Goal: Transaction & Acquisition: Purchase product/service

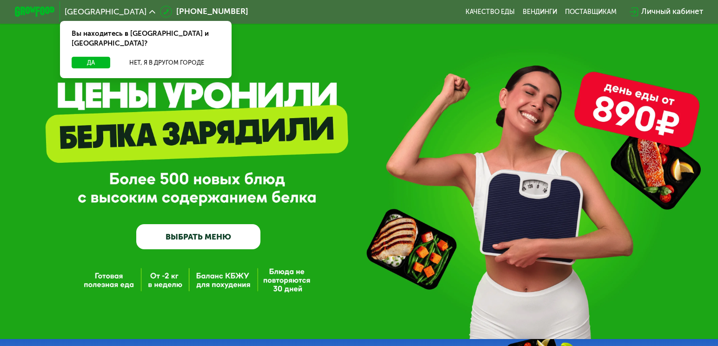
click at [201, 235] on link "ВЫБРАТЬ МЕНЮ" at bounding box center [198, 236] width 124 height 25
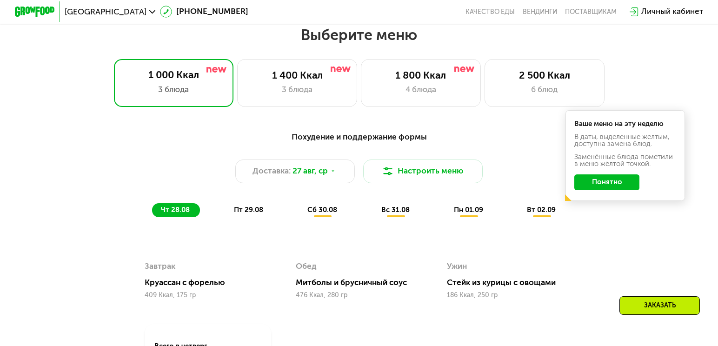
scroll to position [420, 0]
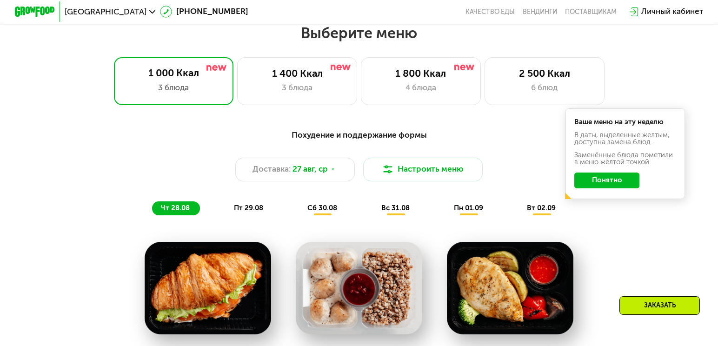
click at [604, 179] on button "Понятно" at bounding box center [607, 181] width 65 height 16
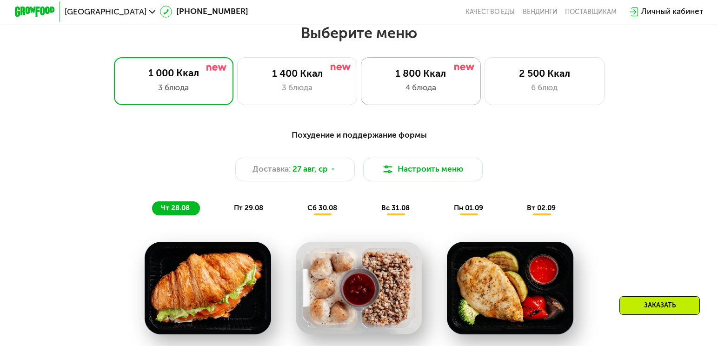
click at [415, 85] on div "4 блюда" at bounding box center [421, 88] width 99 height 12
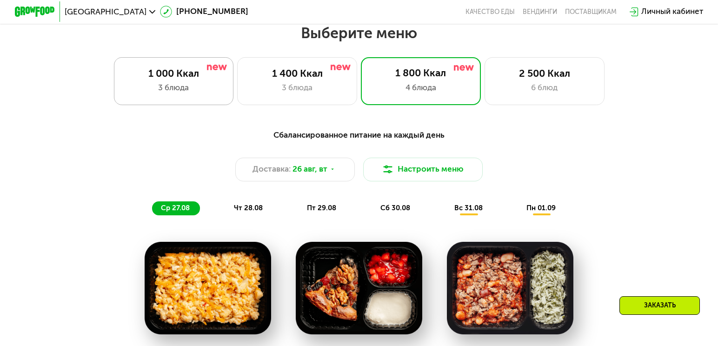
click at [154, 68] on div "1 000 Ккал" at bounding box center [173, 74] width 99 height 12
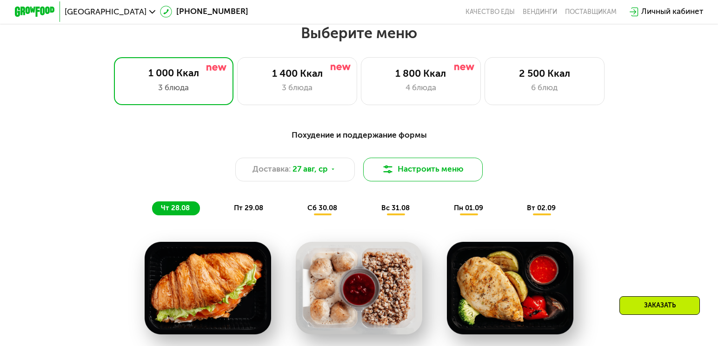
click at [418, 168] on button "Настроить меню" at bounding box center [423, 170] width 120 height 24
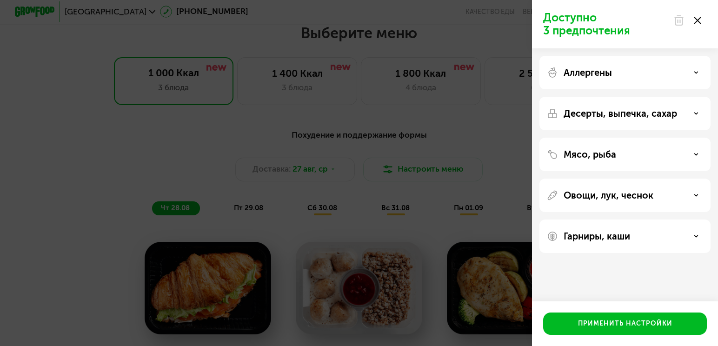
click at [593, 73] on p "Аллергены" at bounding box center [588, 72] width 48 height 11
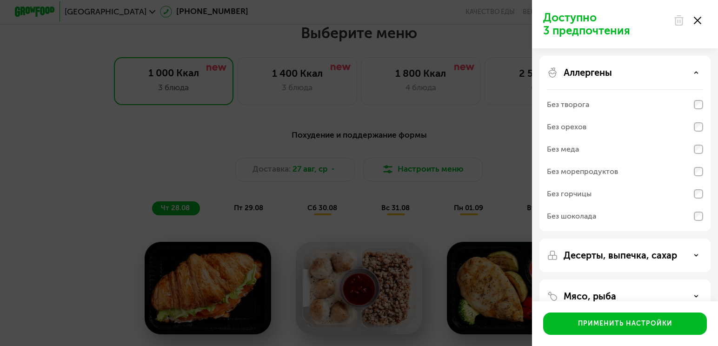
click at [590, 73] on p "Аллергены" at bounding box center [588, 72] width 48 height 11
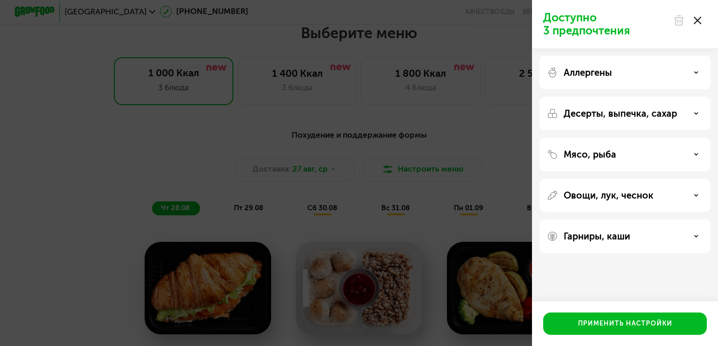
click at [586, 110] on p "Десерты, выпечка, сахар" at bounding box center [621, 113] width 114 height 11
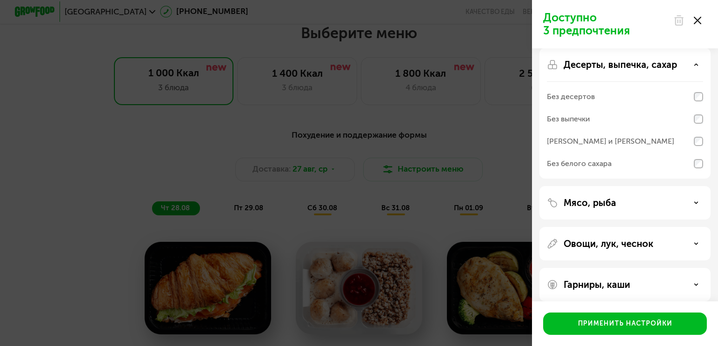
scroll to position [58, 0]
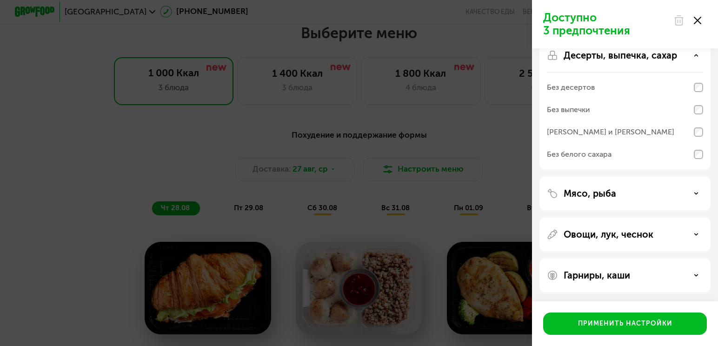
click at [588, 192] on p "Мясо, рыба" at bounding box center [590, 193] width 53 height 11
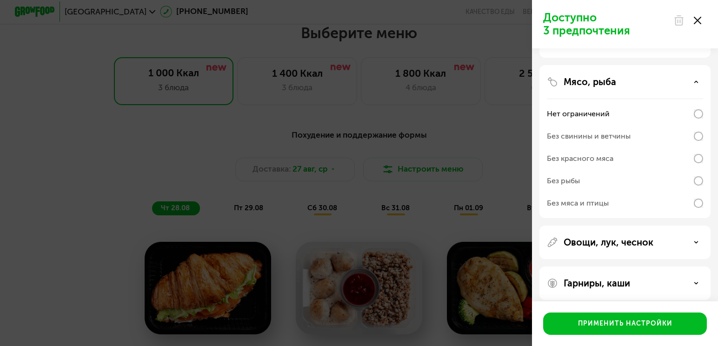
scroll to position [178, 0]
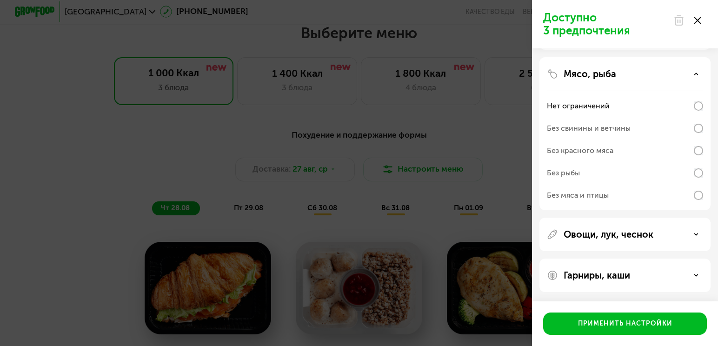
click at [592, 259] on div "Овощи, лук, чеснок" at bounding box center [625, 276] width 171 height 34
click at [581, 237] on p "Овощи, лук, чеснок" at bounding box center [609, 234] width 90 height 11
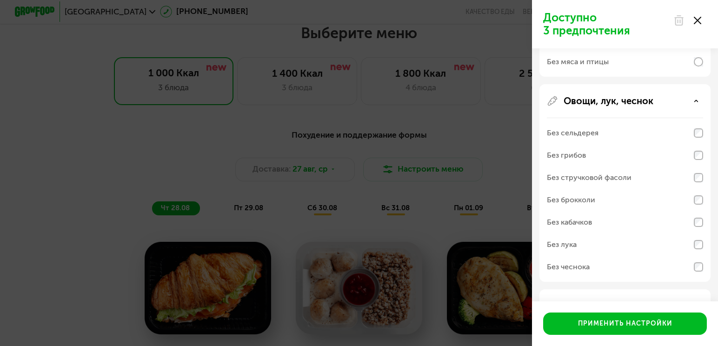
scroll to position [342, 0]
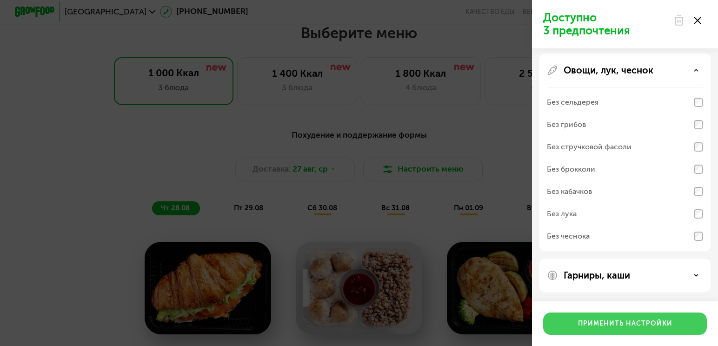
click at [606, 326] on div "Применить настройки" at bounding box center [625, 323] width 94 height 9
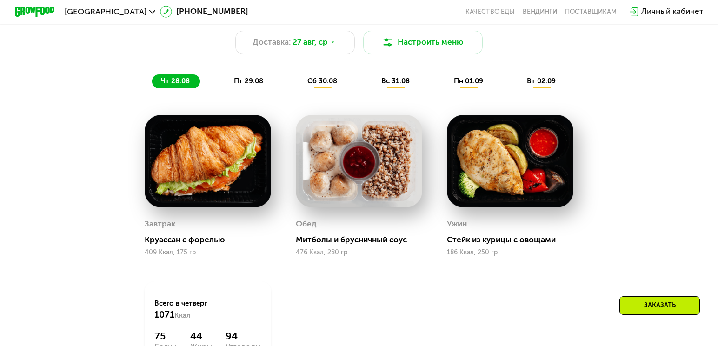
scroll to position [546, 0]
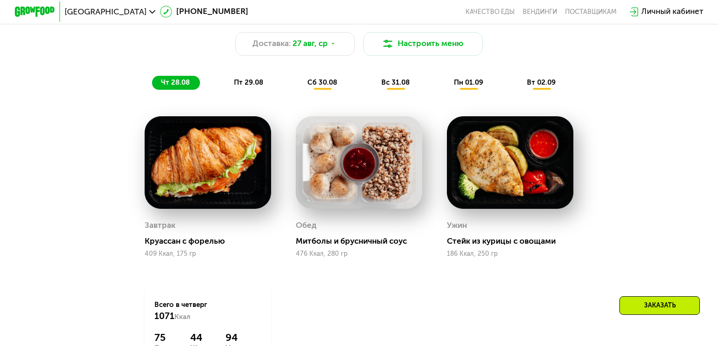
click at [247, 83] on span "пт 29.08" at bounding box center [248, 82] width 29 height 8
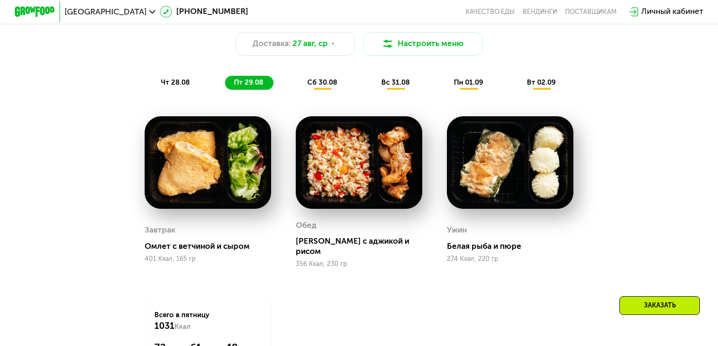
click at [322, 83] on span "сб 30.08" at bounding box center [323, 82] width 30 height 8
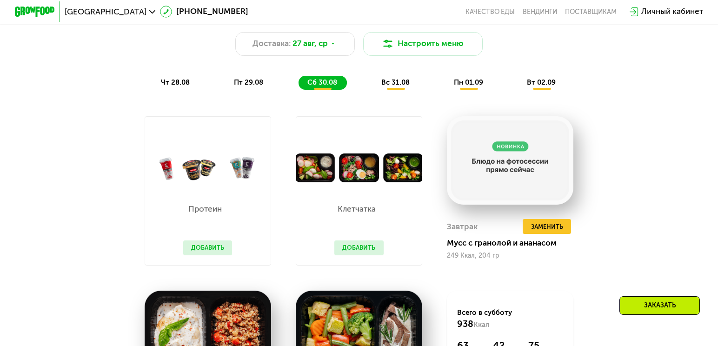
click at [389, 83] on span "вс 31.08" at bounding box center [396, 82] width 28 height 8
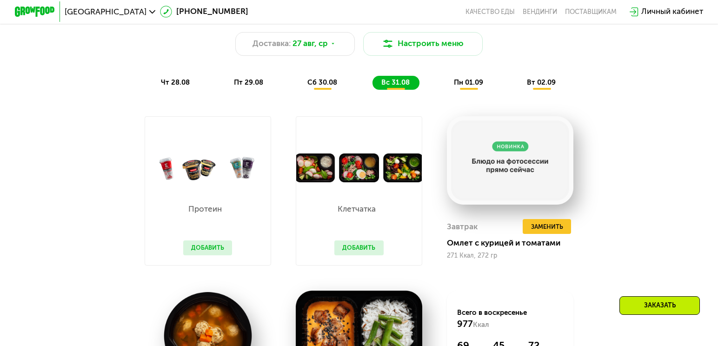
click at [349, 86] on div "чт 28.08 пт 29.08 сб 30.08 вс 31.08 пн 01.09 вт 02.09" at bounding box center [359, 83] width 414 height 14
click at [321, 82] on span "сб 30.08" at bounding box center [323, 82] width 30 height 8
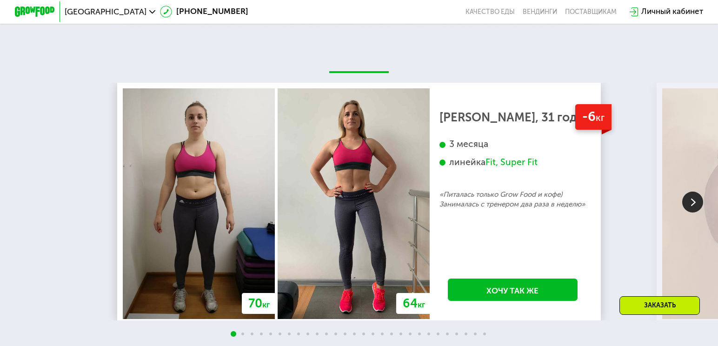
scroll to position [1728, 0]
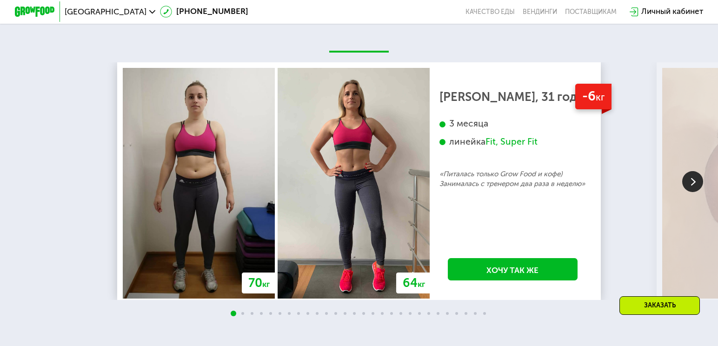
click at [512, 142] on div "Fit, Super Fit" at bounding box center [512, 142] width 52 height 12
click at [500, 158] on div "3 месяца линейка Fit, Super Fit" at bounding box center [513, 143] width 147 height 51
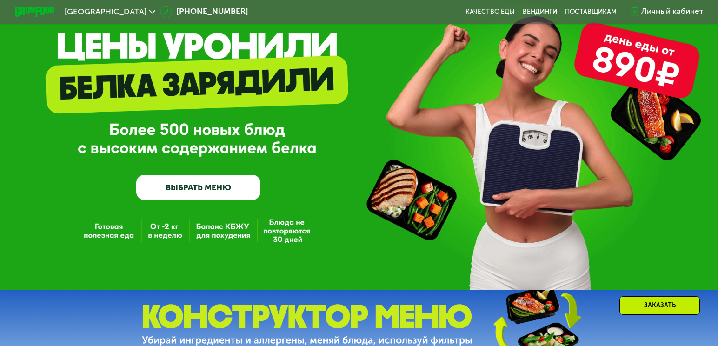
scroll to position [47, 0]
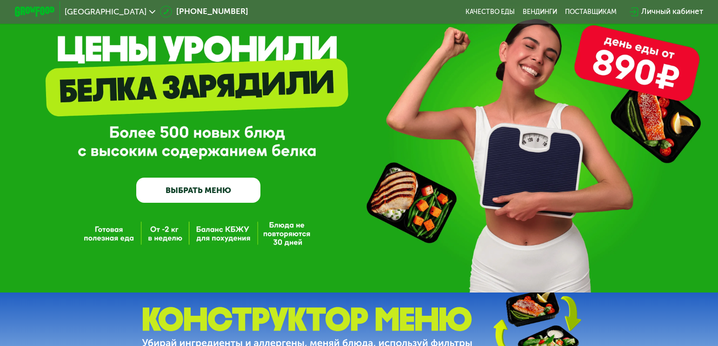
click at [197, 195] on link "ВЫБРАТЬ МЕНЮ" at bounding box center [198, 190] width 124 height 25
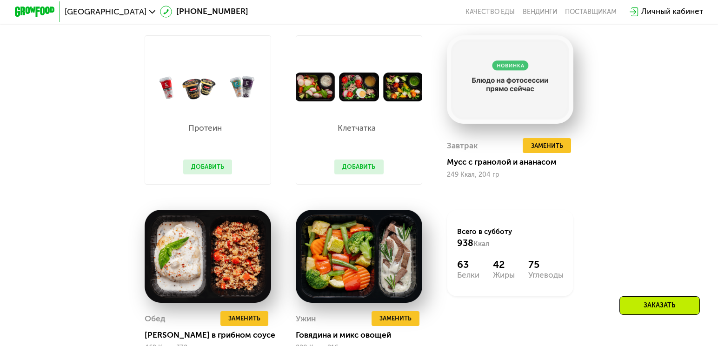
scroll to position [622, 0]
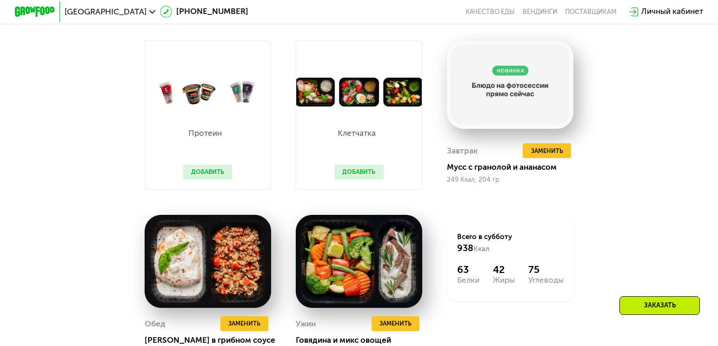
click at [361, 169] on button "Добавить" at bounding box center [359, 172] width 49 height 15
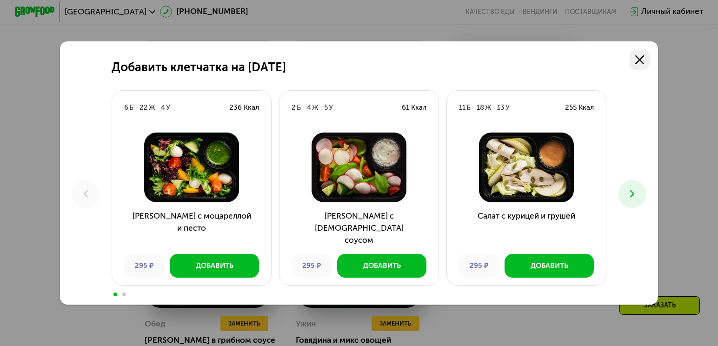
click at [640, 61] on icon at bounding box center [640, 59] width 9 height 9
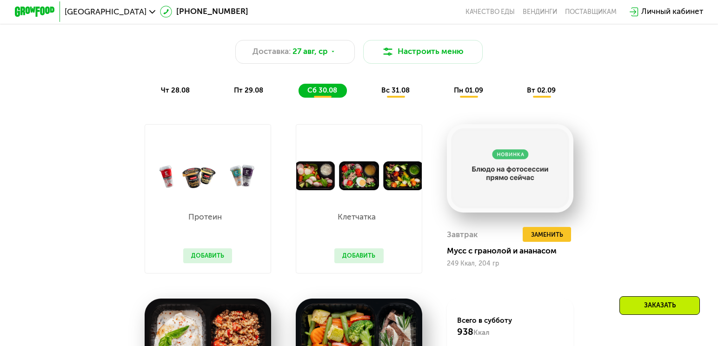
scroll to position [431, 0]
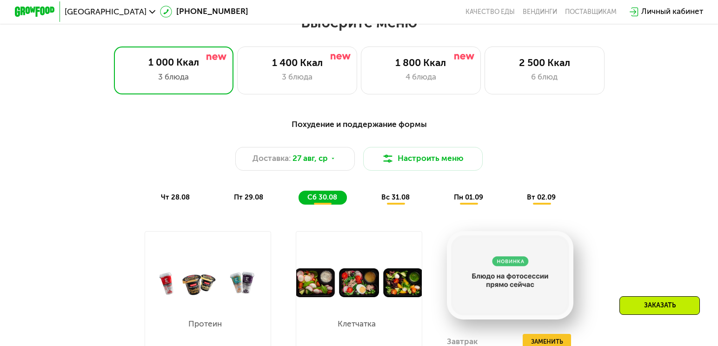
click at [171, 197] on span "чт 28.08" at bounding box center [175, 197] width 29 height 8
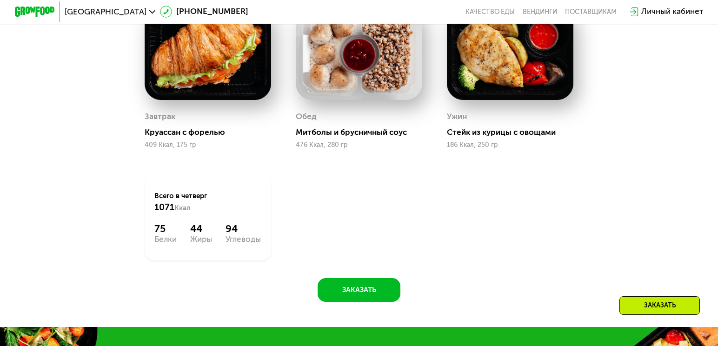
scroll to position [671, 0]
